Goal: Check status: Check status

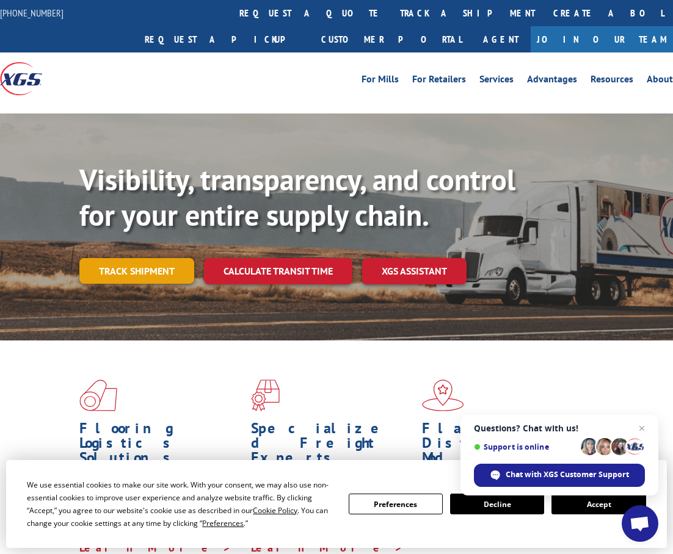
click at [167, 258] on link "Track shipment" at bounding box center [136, 271] width 115 height 26
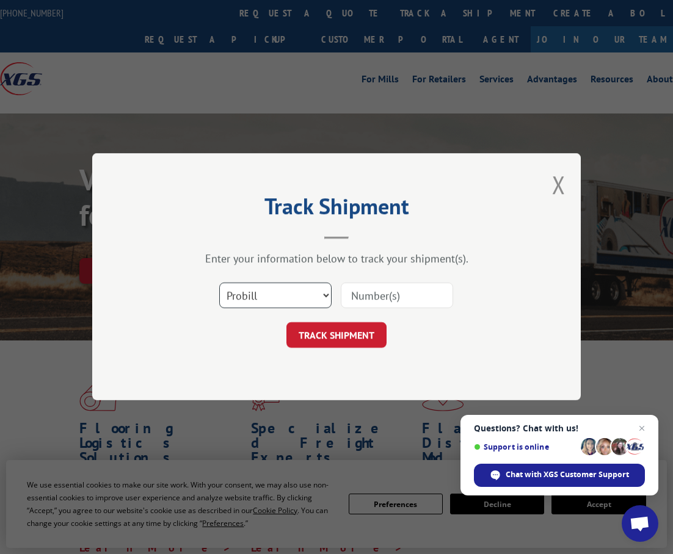
click at [325, 293] on select "Select category... Probill BOL PO" at bounding box center [275, 296] width 112 height 26
select select "bol"
click at [219, 283] on select "Select category... Probill BOL PO" at bounding box center [275, 296] width 112 height 26
click at [364, 290] on input at bounding box center [397, 296] width 112 height 26
paste input "54399349"
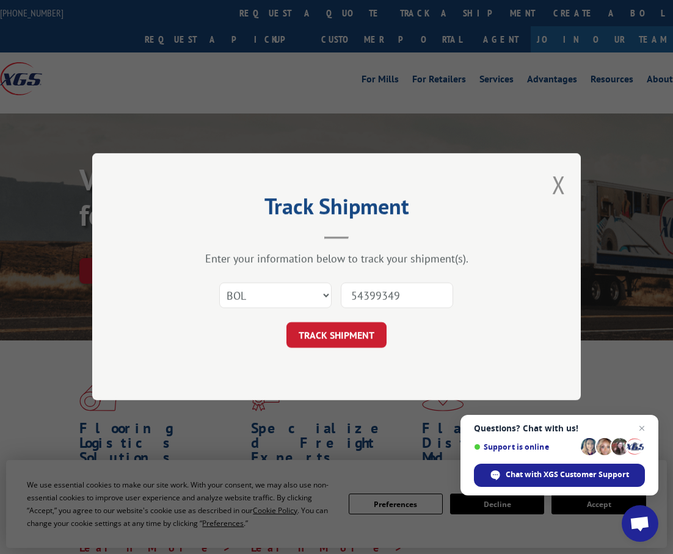
type input "54399349"
drag, startPoint x: 330, startPoint y: 352, endPoint x: 330, endPoint y: 342, distance: 9.8
click at [330, 351] on div "Track Shipment Enter your information below to track your shipment(s). Select c…" at bounding box center [336, 276] width 488 height 247
click at [330, 331] on button "TRACK SHIPMENT" at bounding box center [336, 336] width 100 height 26
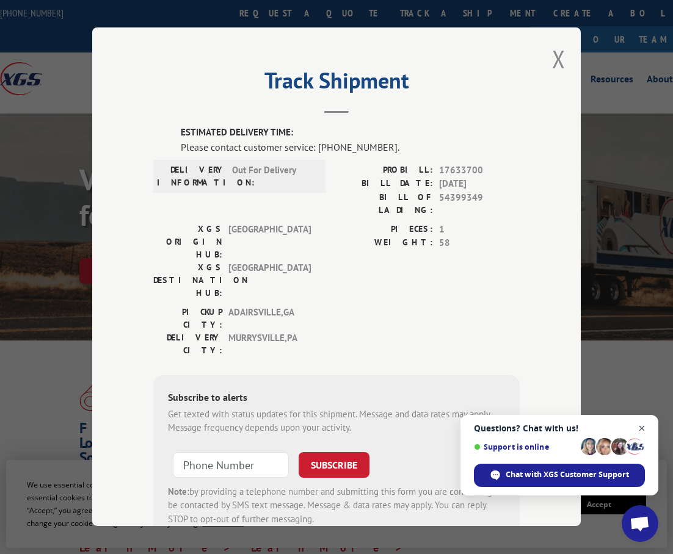
click at [642, 432] on span "Close chat" at bounding box center [641, 428] width 15 height 15
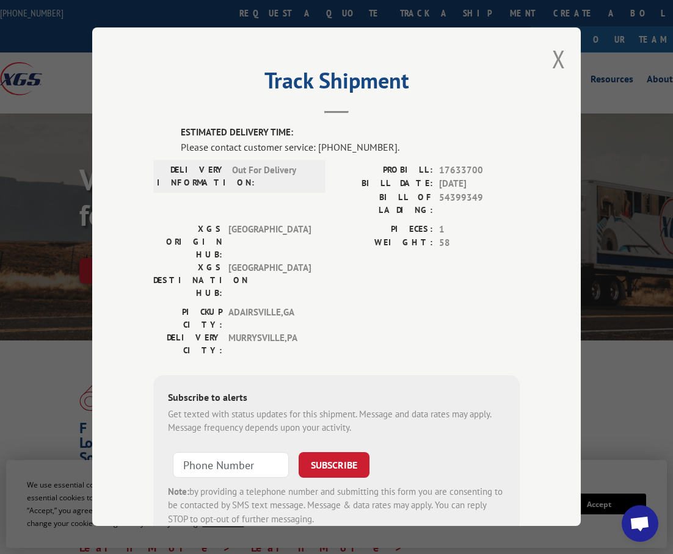
click at [563, 56] on div "Track Shipment ESTIMATED DELIVERY TIME: Please contact customer service: [PHONE…" at bounding box center [336, 276] width 488 height 499
click at [546, 54] on div "Track Shipment ESTIMATED DELIVERY TIME: Please contact customer service: [PHONE…" at bounding box center [336, 276] width 488 height 499
click at [556, 56] on button "Close modal" at bounding box center [558, 59] width 13 height 32
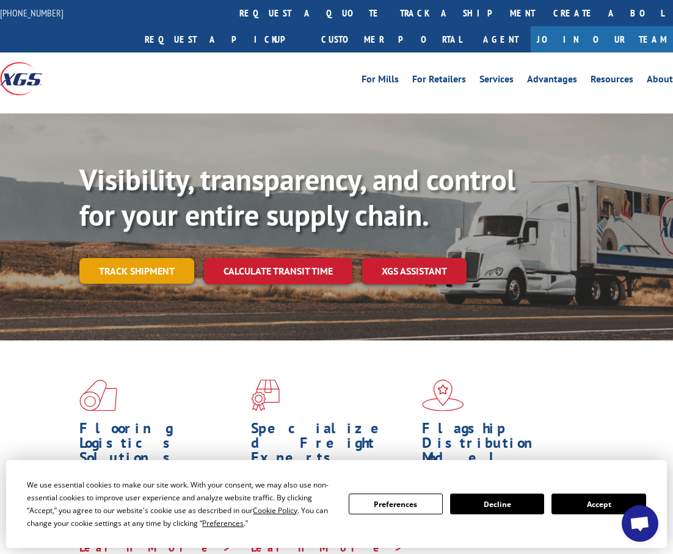
click at [167, 258] on link "Track shipment" at bounding box center [136, 271] width 115 height 26
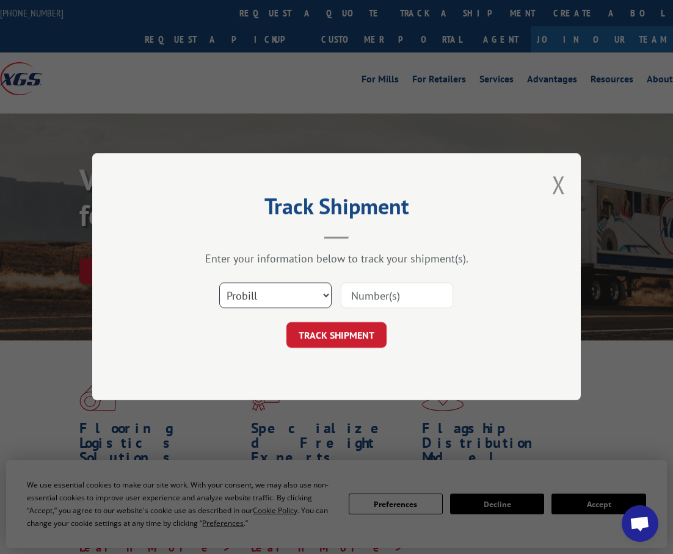
click at [302, 294] on select "Select category... Probill BOL PO" at bounding box center [275, 296] width 112 height 26
select select "bol"
click at [219, 283] on select "Select category... Probill BOL PO" at bounding box center [275, 296] width 112 height 26
click at [395, 302] on input at bounding box center [397, 296] width 112 height 26
paste input "54399354"
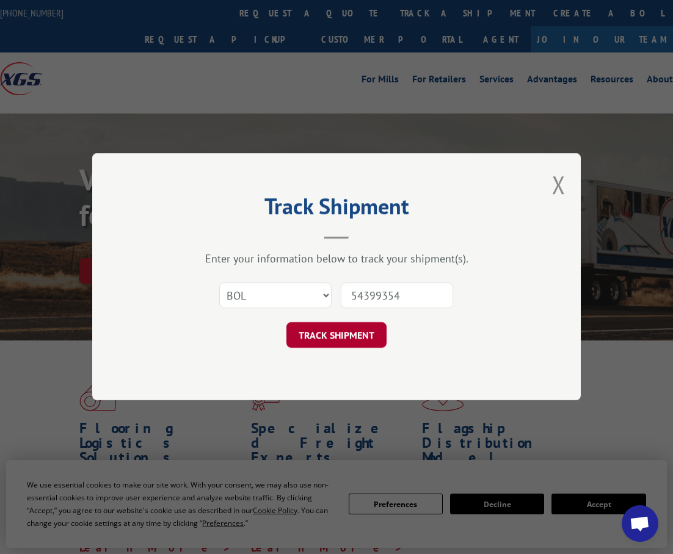
type input "54399354"
click at [338, 329] on button "TRACK SHIPMENT" at bounding box center [336, 336] width 100 height 26
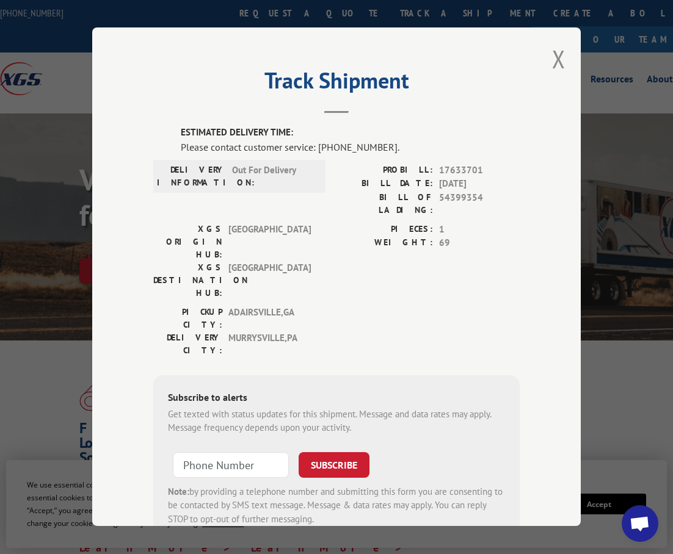
click at [482, 306] on div "PICKUP CITY: [GEOGRAPHIC_DATA] , [GEOGRAPHIC_DATA] DELIVERY CITY: [GEOGRAPHIC_D…" at bounding box center [336, 334] width 366 height 57
click at [554, 54] on button "Close modal" at bounding box center [558, 59] width 13 height 32
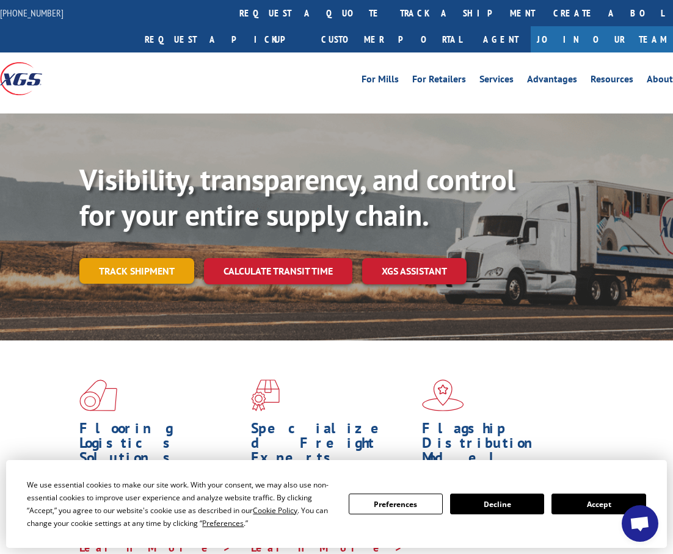
click at [143, 258] on link "Track shipment" at bounding box center [136, 271] width 115 height 26
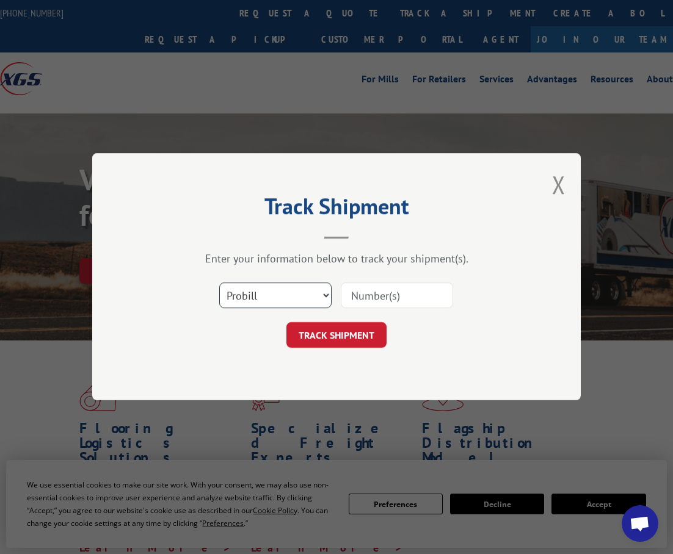
click at [311, 297] on select "Select category... Probill BOL PO" at bounding box center [275, 296] width 112 height 26
select select "bol"
click at [219, 283] on select "Select category... Probill BOL PO" at bounding box center [275, 296] width 112 height 26
click at [377, 295] on input at bounding box center [397, 296] width 112 height 26
paste input "54399349"
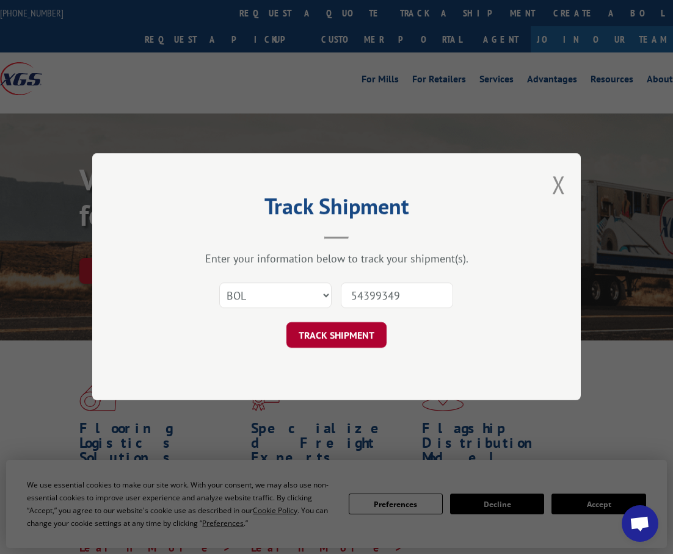
type input "54399349"
click at [339, 339] on button "TRACK SHIPMENT" at bounding box center [336, 336] width 100 height 26
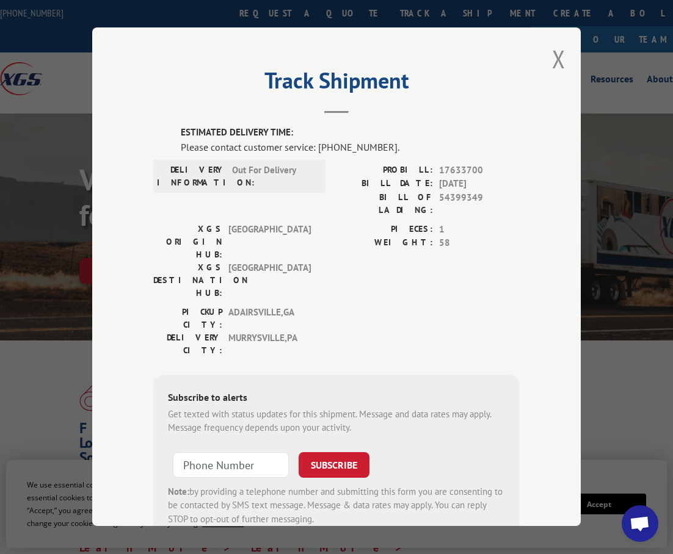
drag, startPoint x: 618, startPoint y: 369, endPoint x: 617, endPoint y: 312, distance: 56.8
click at [618, 369] on div "Track Shipment ESTIMATED DELIVERY TIME: Please contact customer service: [PHONE…" at bounding box center [336, 277] width 673 height 554
click at [547, 51] on div "Track Shipment ESTIMATED DELIVERY TIME: Please contact customer service: [PHONE…" at bounding box center [336, 276] width 488 height 499
